Goal: Task Accomplishment & Management: Use online tool/utility

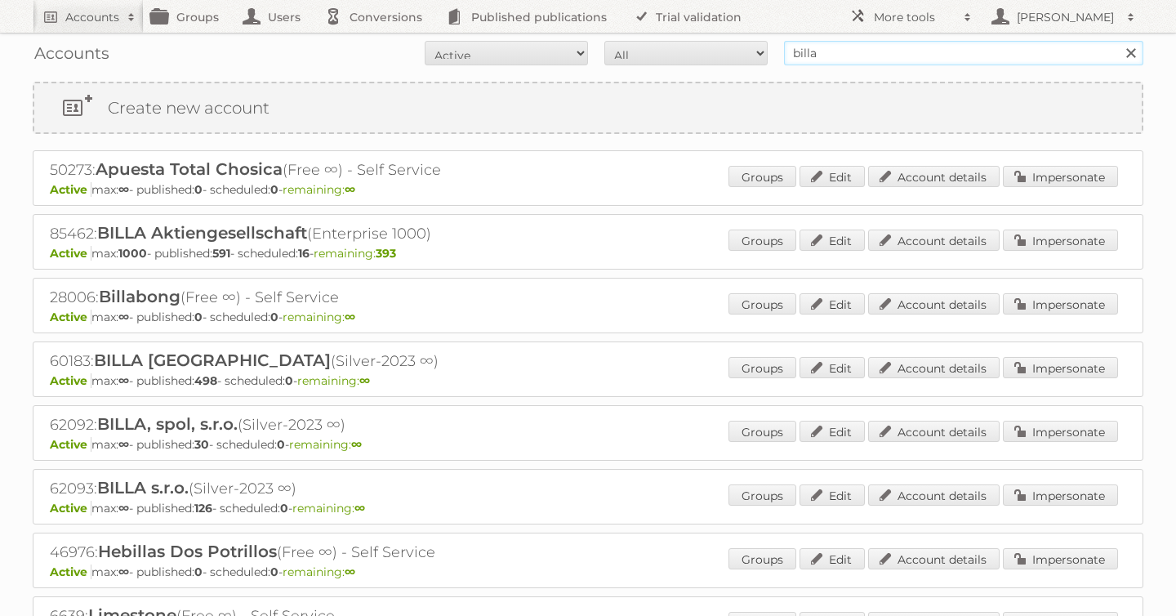
click at [840, 48] on input "billa" at bounding box center [963, 53] width 359 height 24
type input "as [PERSON_NAME]"
click at [1118, 41] on input "Search" at bounding box center [1130, 53] width 24 height 24
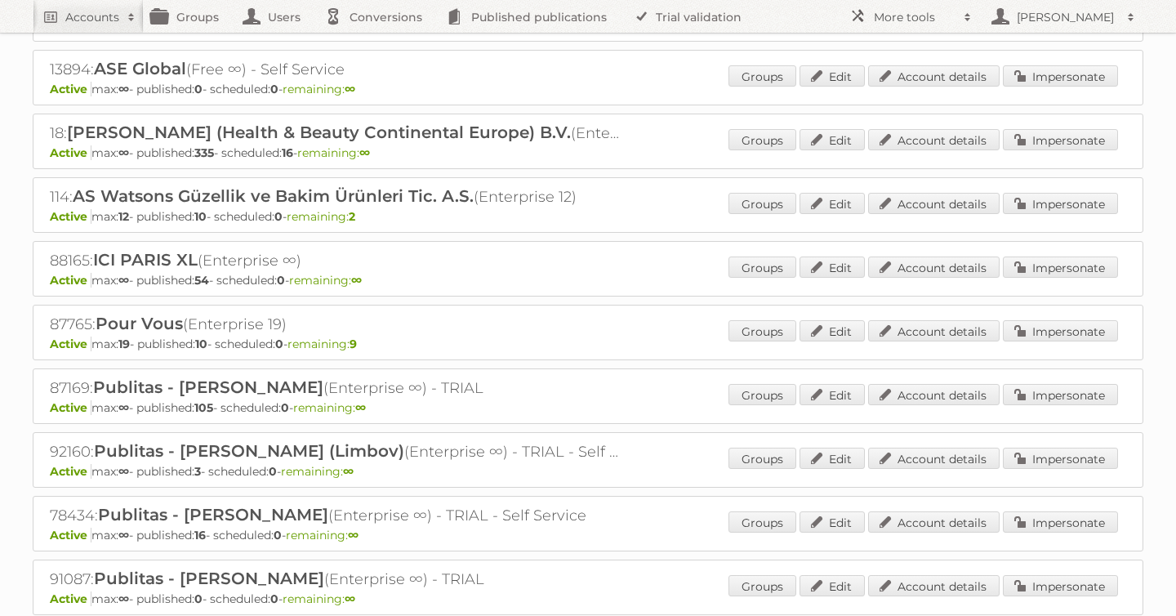
scroll to position [176, 0]
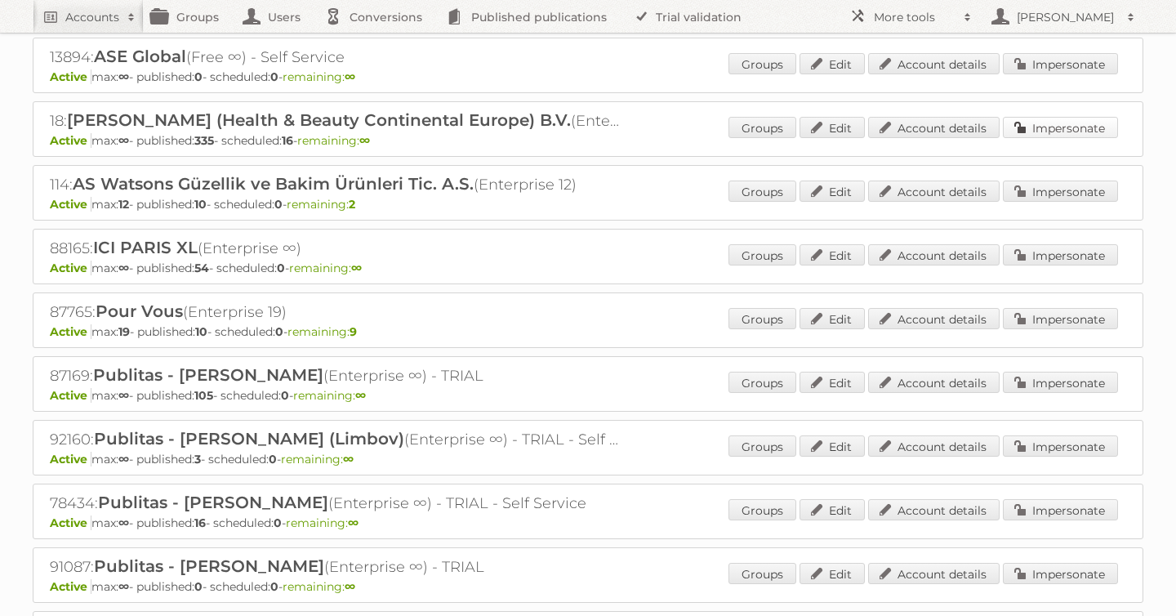
click at [1047, 129] on link "Impersonate" at bounding box center [1060, 127] width 115 height 21
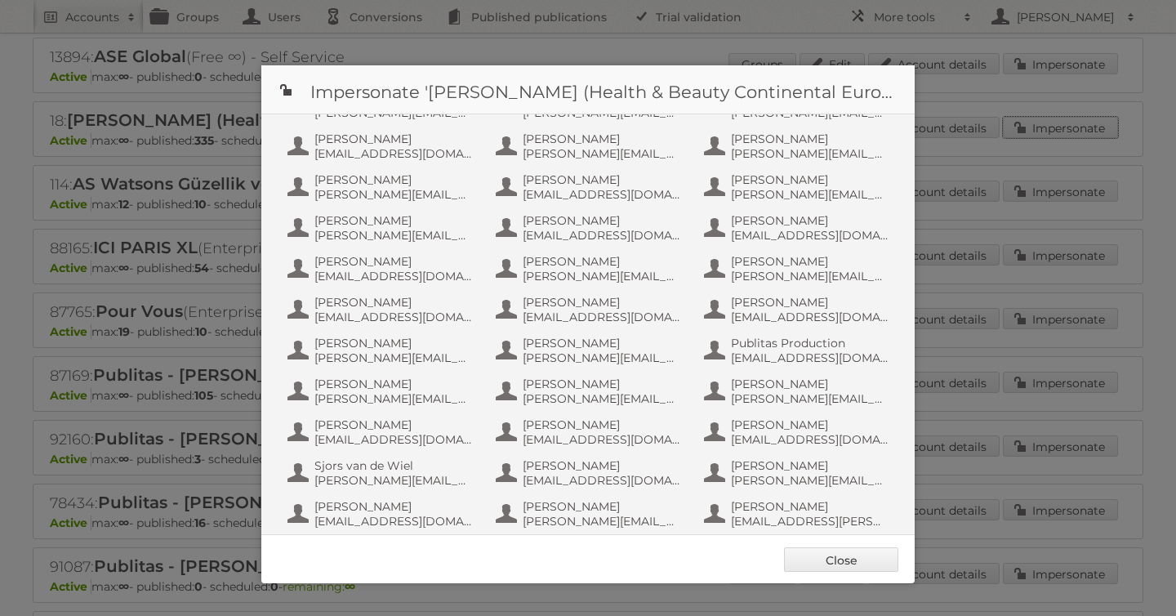
scroll to position [884, 0]
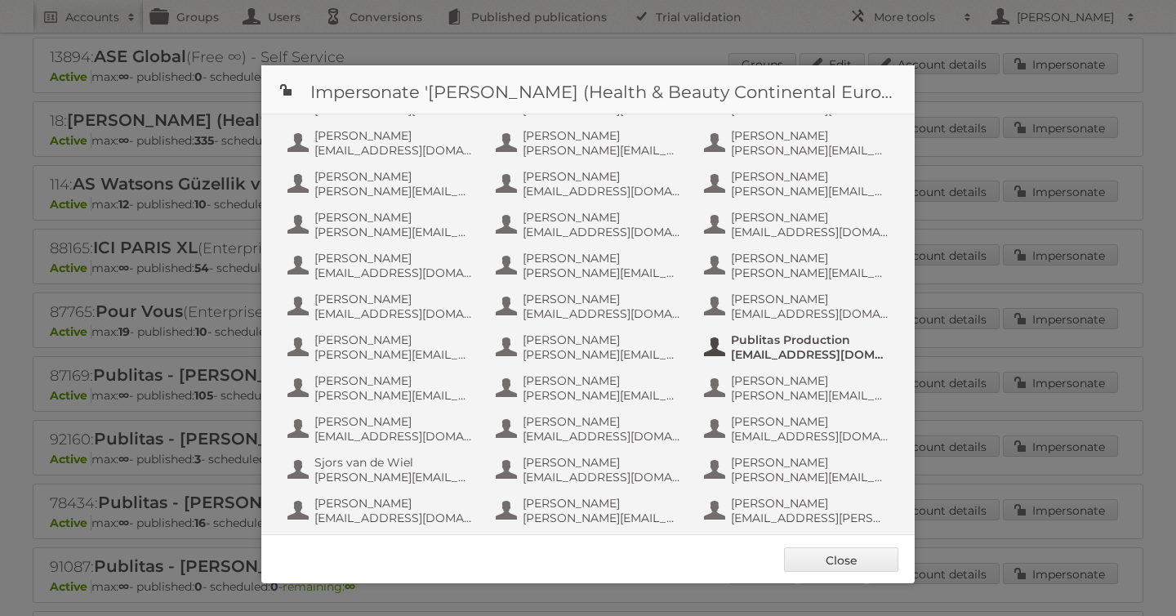
click at [775, 342] on span "Publitas Production" at bounding box center [810, 339] width 158 height 15
